Goal: Check status: Check status

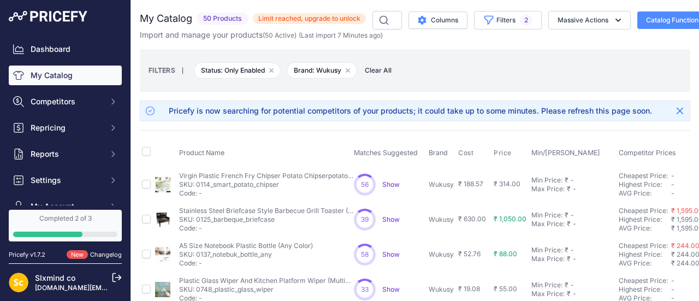
scroll to position [272, 0]
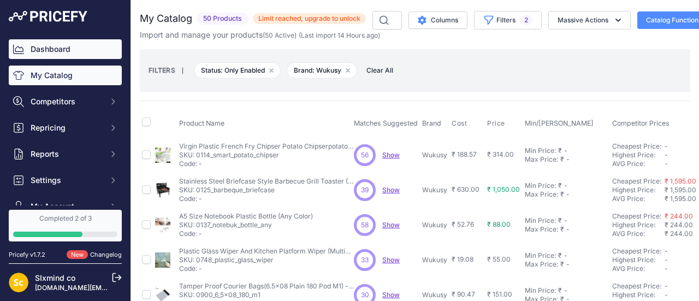
click at [61, 44] on link "Dashboard" at bounding box center [65, 49] width 113 height 20
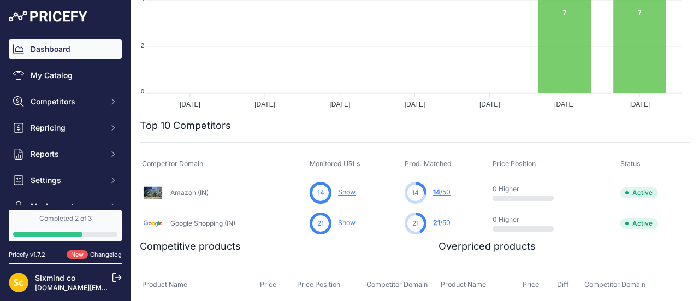
scroll to position [259, 0]
click at [346, 190] on link "Show" at bounding box center [346, 191] width 17 height 8
